Goal: Task Accomplishment & Management: Complete application form

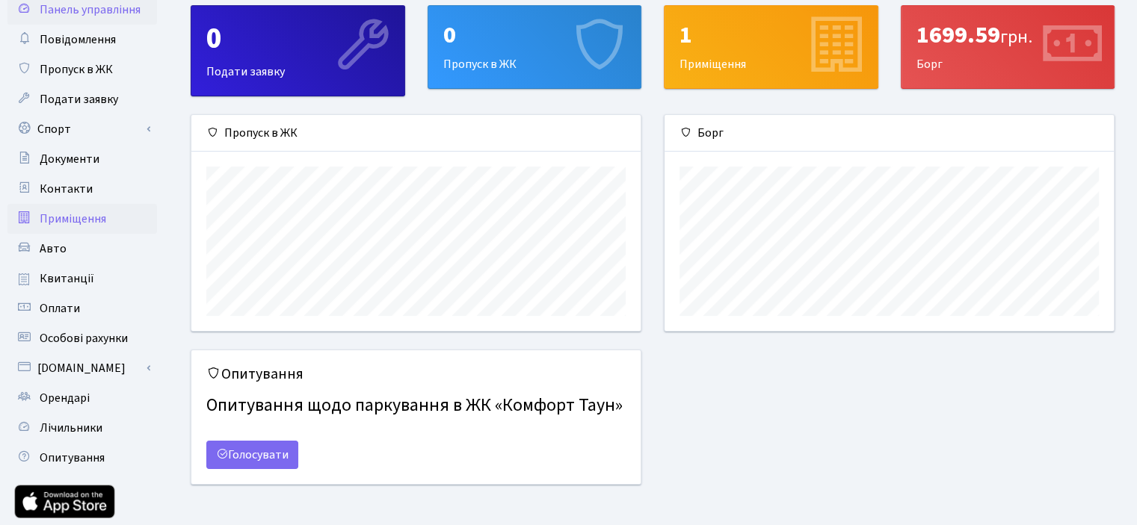
scroll to position [147, 0]
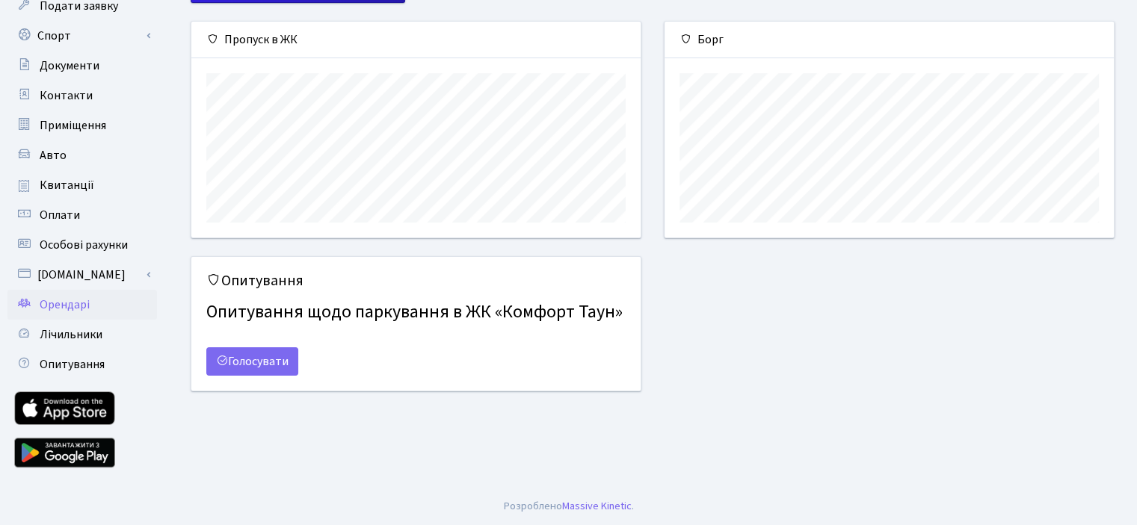
click at [85, 306] on span "Орендарі" at bounding box center [65, 305] width 50 height 16
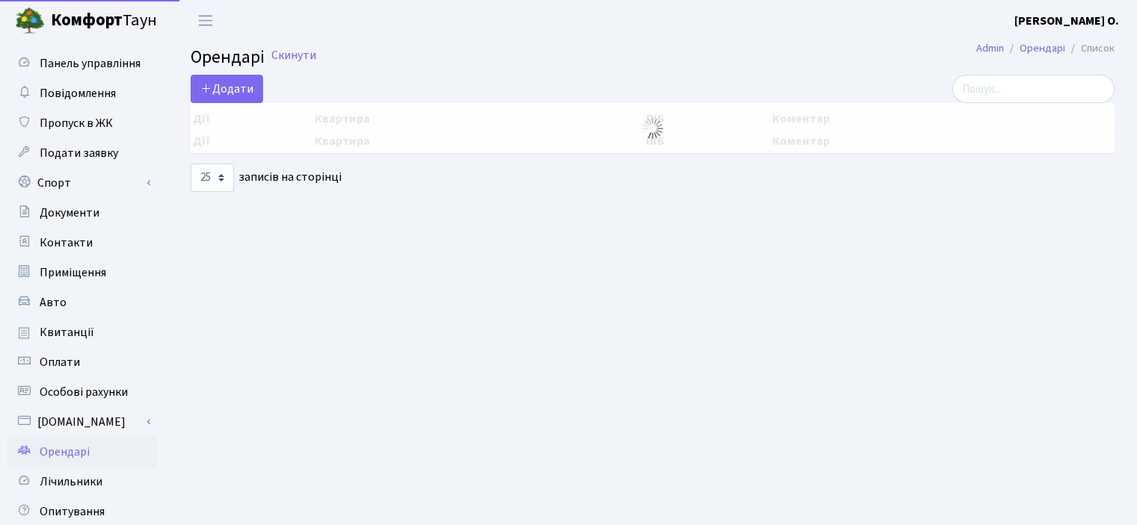
select select "25"
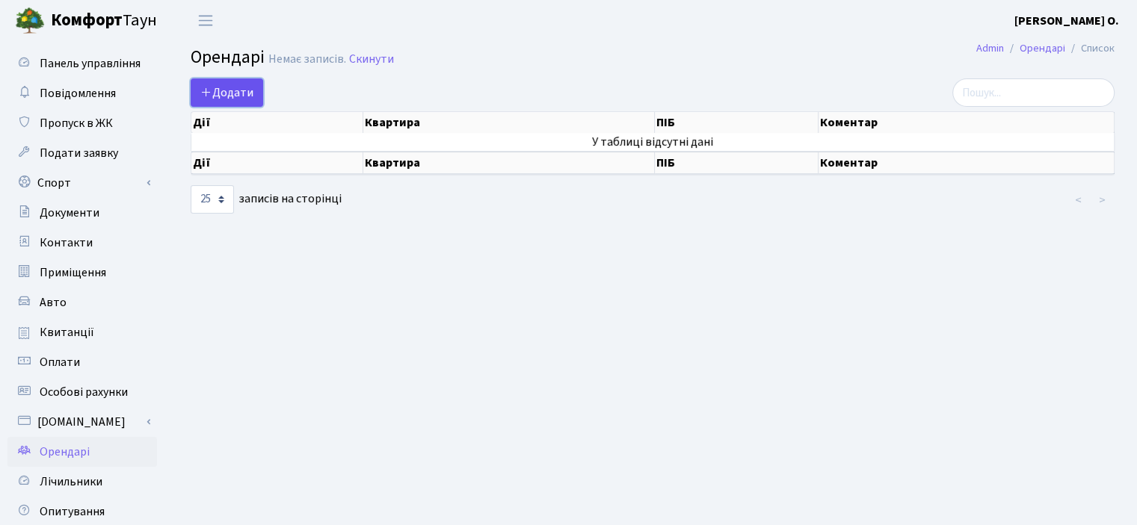
click at [234, 89] on span "Додати" at bounding box center [226, 92] width 53 height 16
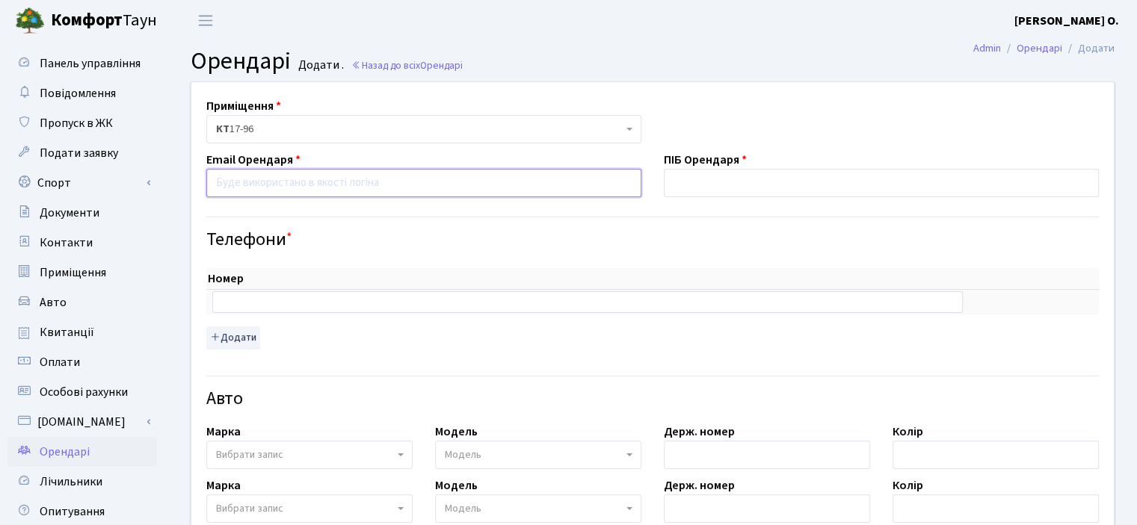
paste input "Citroen.avto@ukr.net"
type input "Citroen.avto@ukr.net"
click at [319, 304] on input "text" at bounding box center [587, 301] width 750 height 21
paste input "+380507687929"
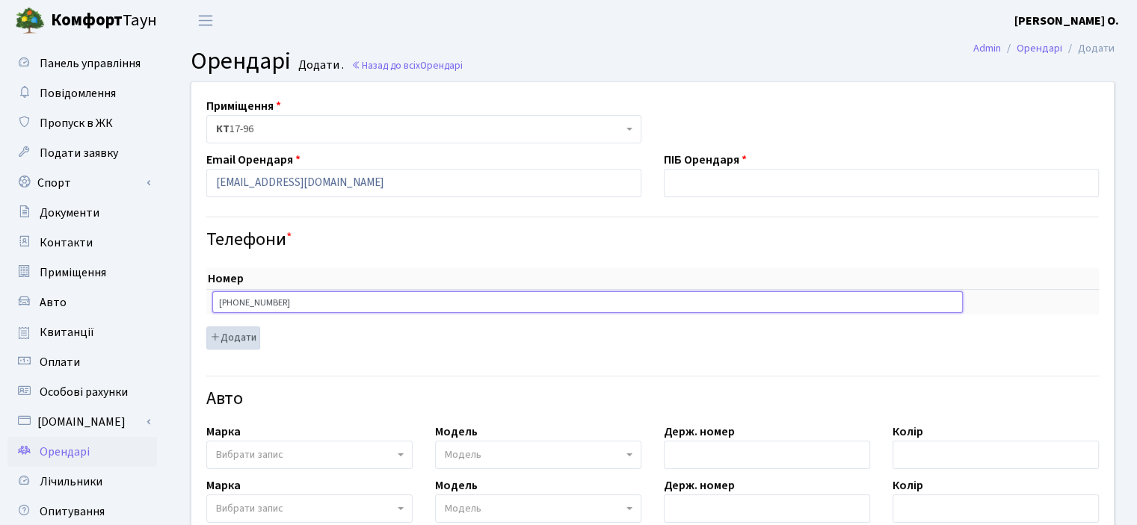
type input "+380507687929"
click at [246, 337] on button "Додати" at bounding box center [233, 338] width 54 height 23
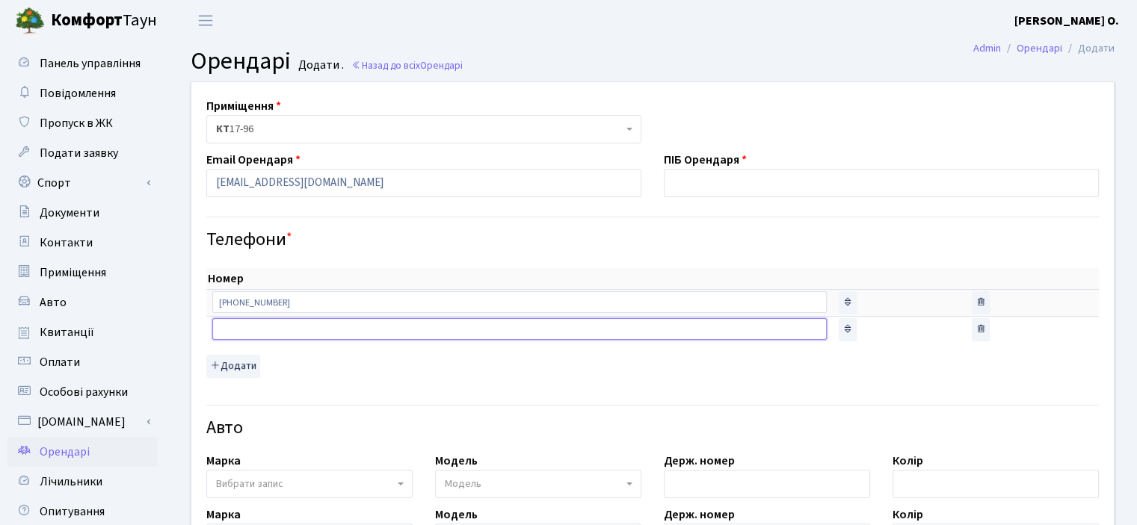
paste input "+380507687929"
type input "+380507687929"
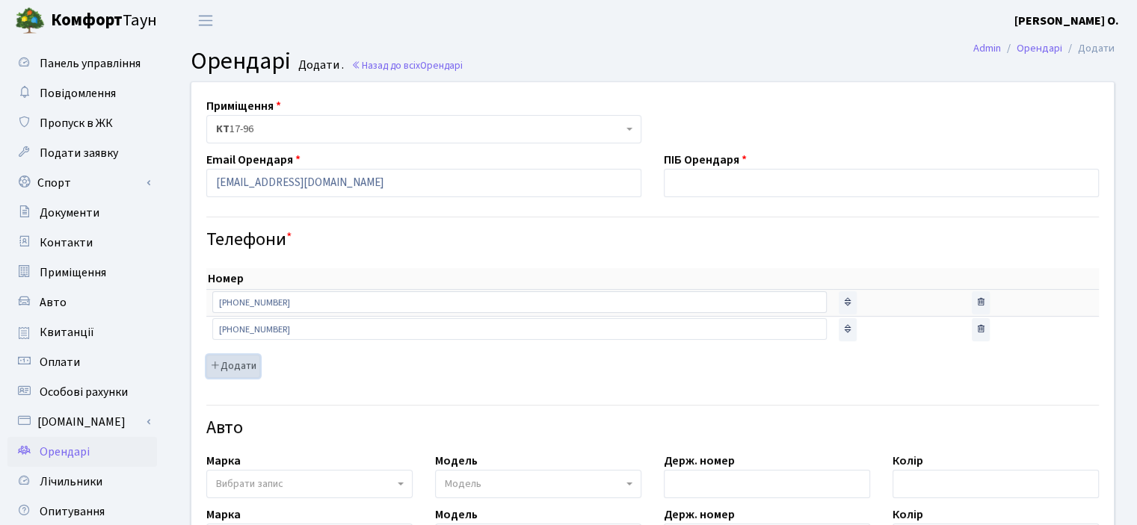
click at [245, 365] on button "Додати" at bounding box center [233, 366] width 54 height 23
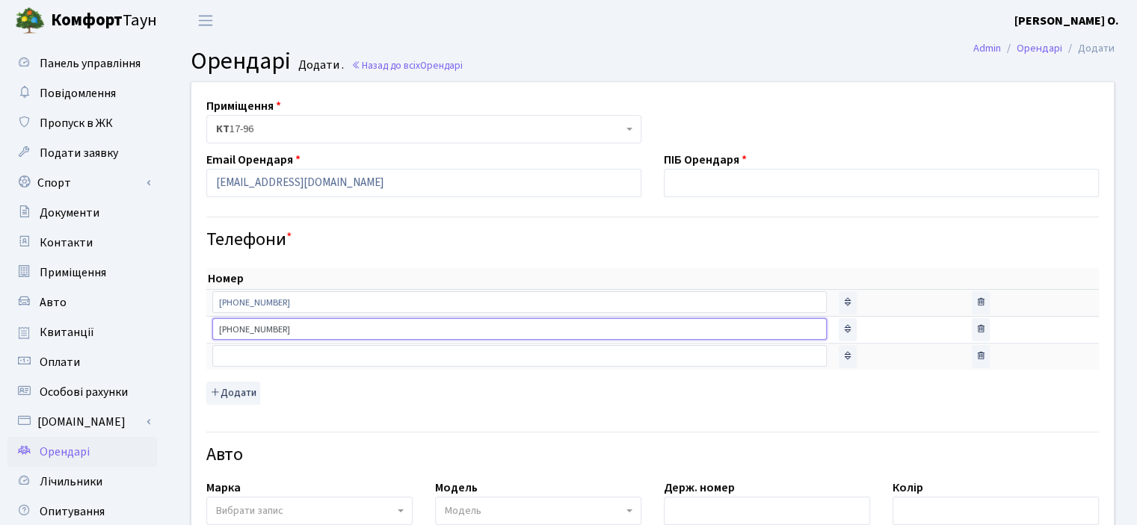
click at [285, 325] on input "+380507687929" at bounding box center [519, 328] width 614 height 21
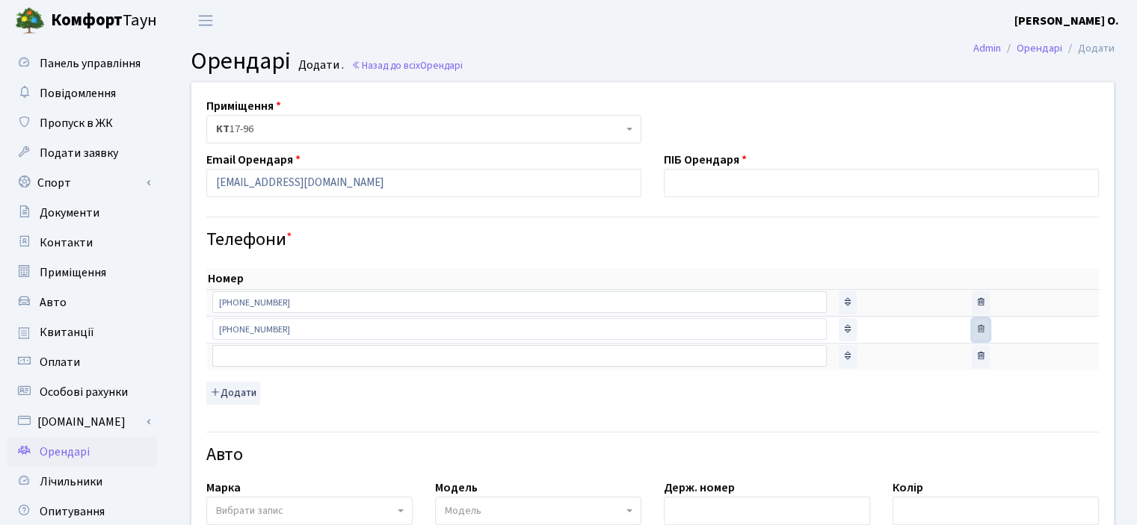
click at [975, 328] on icon "button" at bounding box center [980, 329] width 10 height 10
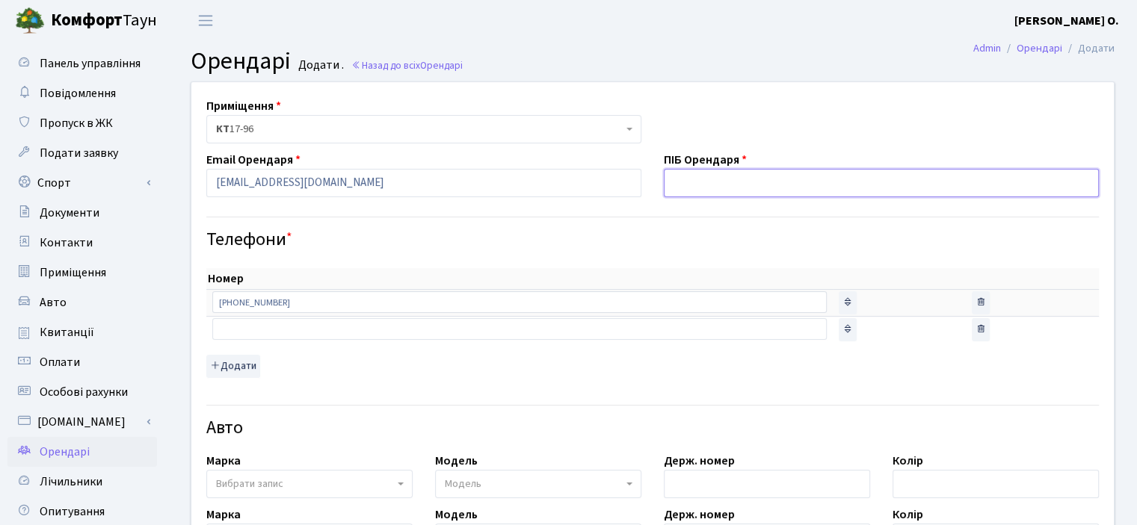
click at [725, 179] on input "text" at bounding box center [881, 183] width 435 height 28
click at [643, 241] on h4 "Телефони *" at bounding box center [652, 240] width 892 height 22
click at [871, 183] on input "[PERSON_NAME]" at bounding box center [881, 183] width 435 height 28
type input "Ц"
paste input "[PERSON_NAME]"
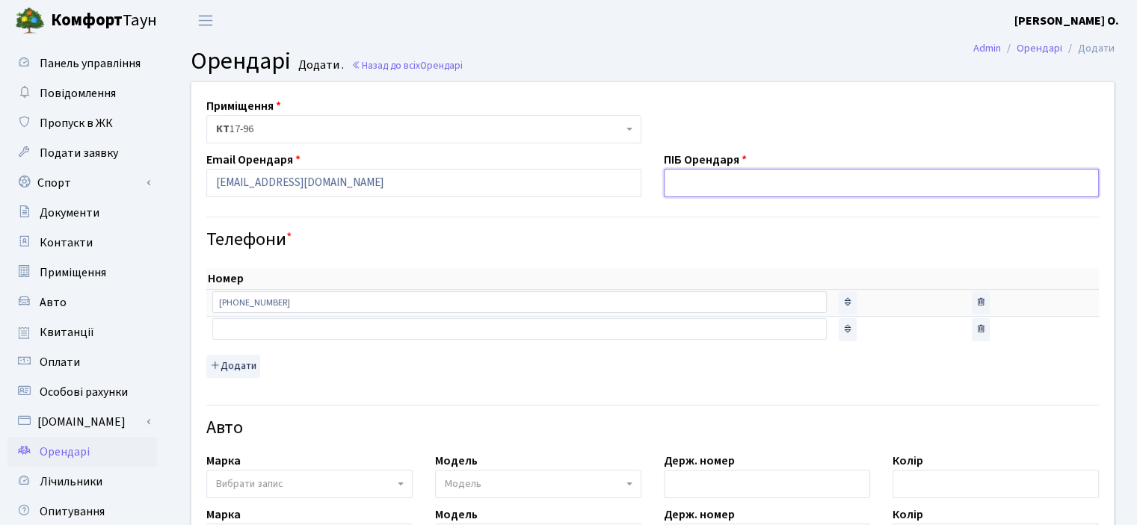
type input "[PERSON_NAME]"
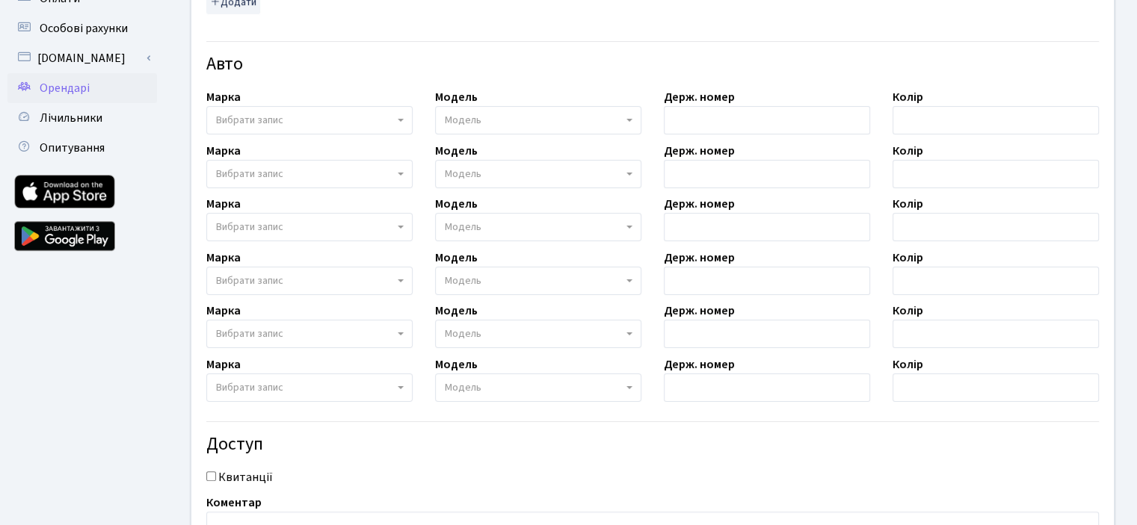
scroll to position [507, 0]
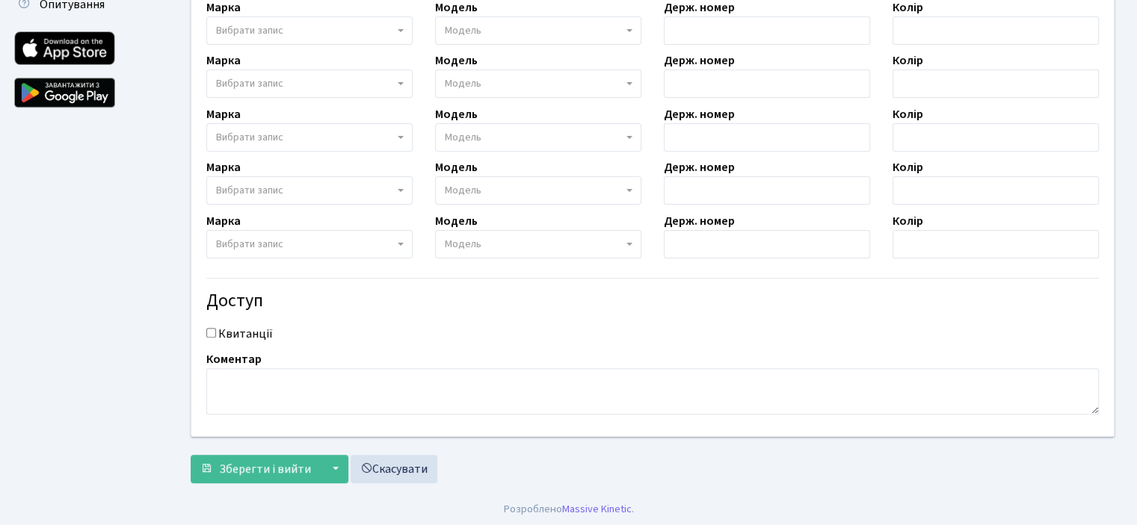
click at [212, 330] on input "Квитанції" at bounding box center [211, 333] width 10 height 10
checkbox input "true"
click at [271, 466] on span "Зберегти і вийти" at bounding box center [265, 469] width 92 height 16
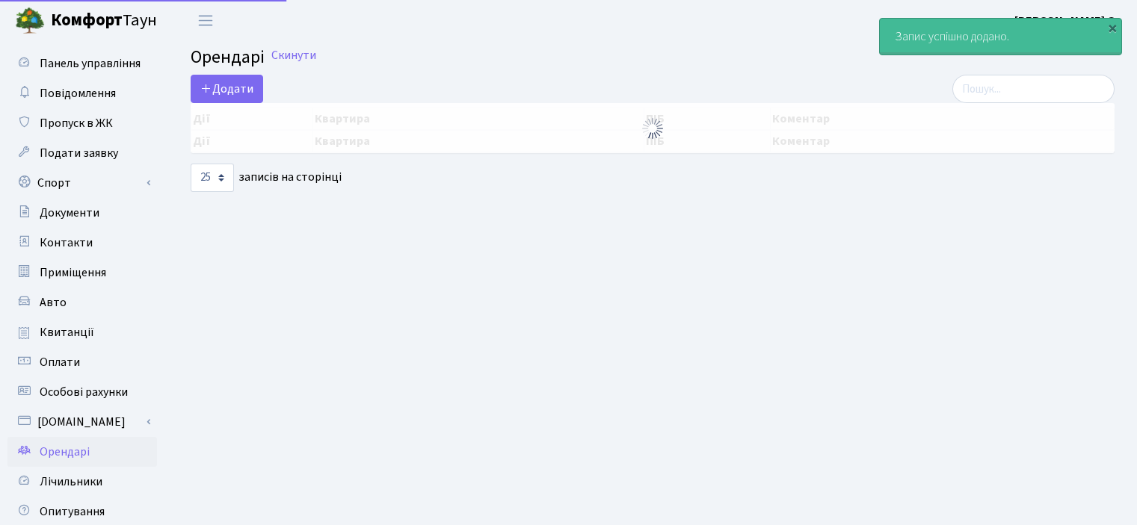
select select "25"
